Goal: Navigation & Orientation: Find specific page/section

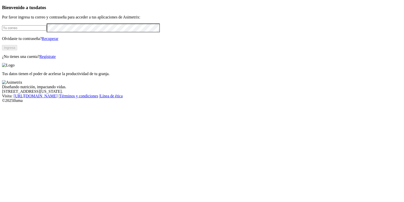
type input "[PERSON_NAME][EMAIL_ADDRESS][PERSON_NAME][DOMAIN_NAME]"
click at [17, 50] on button "Ingresa" at bounding box center [9, 47] width 15 height 5
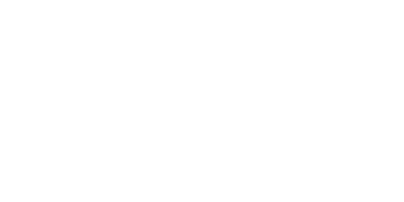
click at [345, 11] on div at bounding box center [204, 101] width 404 height 202
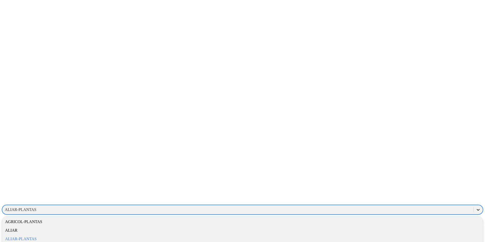
click at [404, 201] on div at bounding box center [477, 209] width 9 height 9
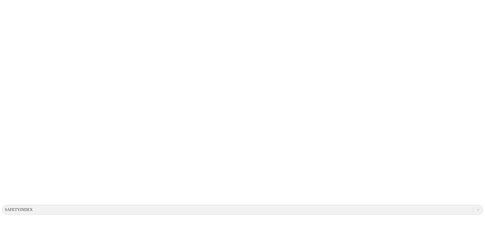
click at [404, 201] on icon at bounding box center [477, 209] width 5 height 5
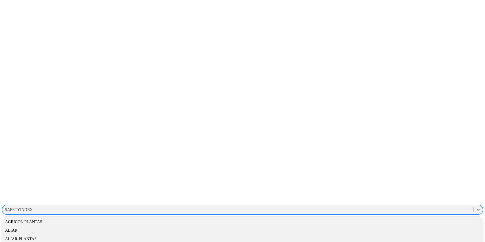
click at [404, 201] on div "ALIAR-PLANTAS" at bounding box center [242, 239] width 481 height 9
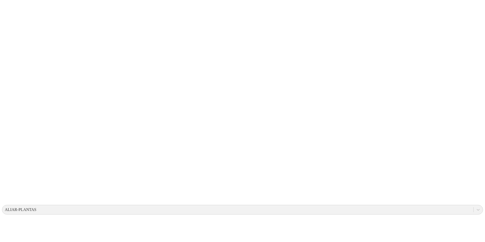
click at [404, 201] on icon at bounding box center [477, 209] width 5 height 5
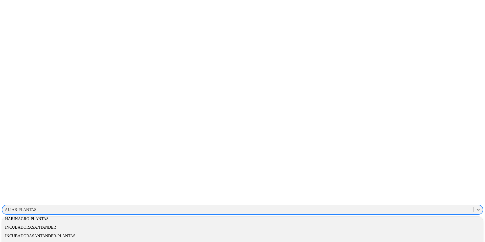
scroll to position [235, 0]
